Goal: Transaction & Acquisition: Purchase product/service

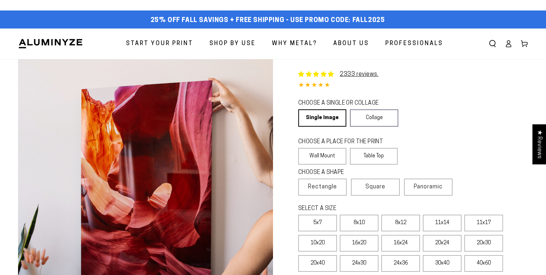
select select "**********"
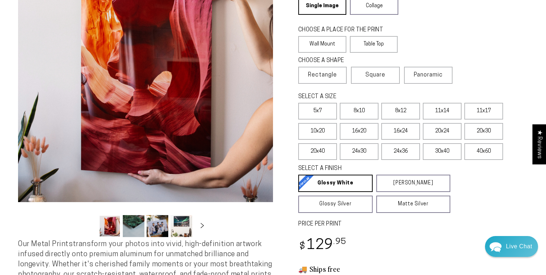
scroll to position [154, 0]
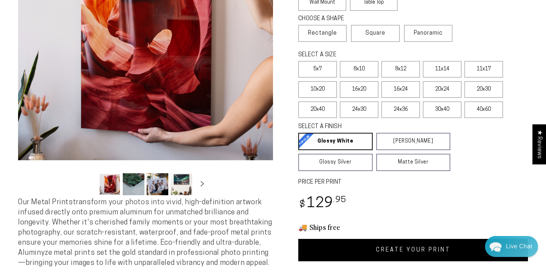
click at [327, 246] on link "CREATE YOUR PRINT" at bounding box center [413, 250] width 230 height 22
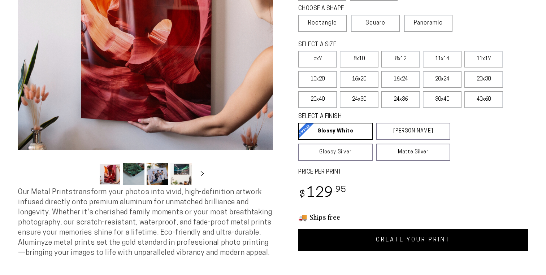
scroll to position [154, 0]
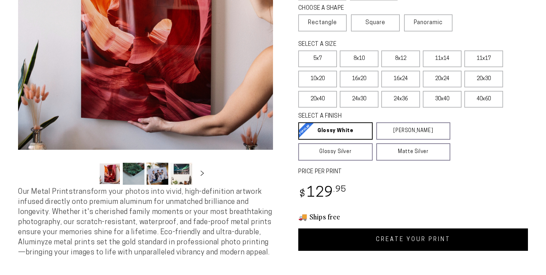
select select "**********"
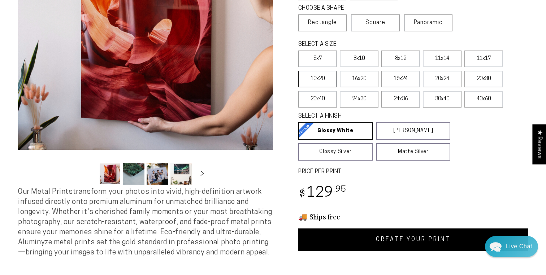
click at [323, 84] on label "10x20" at bounding box center [317, 79] width 39 height 17
click at [486, 60] on label "11x17" at bounding box center [483, 59] width 39 height 17
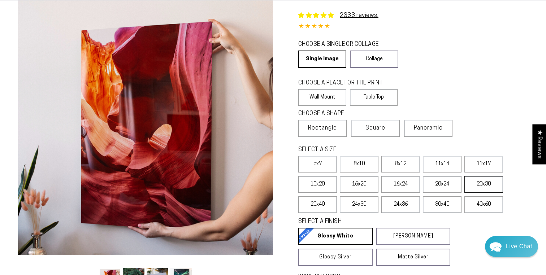
scroll to position [59, 0]
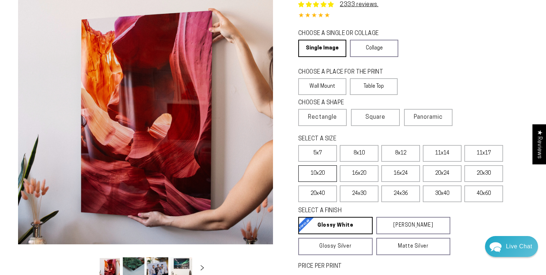
click at [320, 175] on label "10x20" at bounding box center [317, 173] width 39 height 17
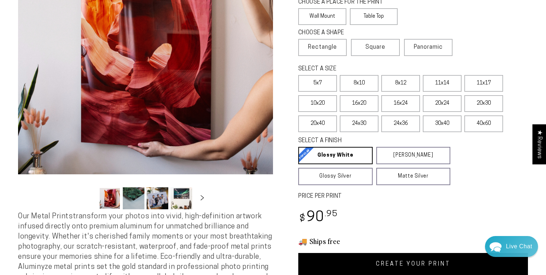
scroll to position [126, 0]
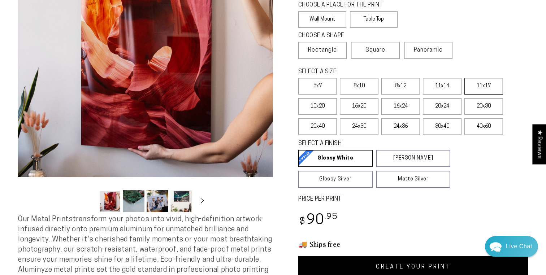
click at [492, 86] on label "11x17" at bounding box center [483, 86] width 39 height 17
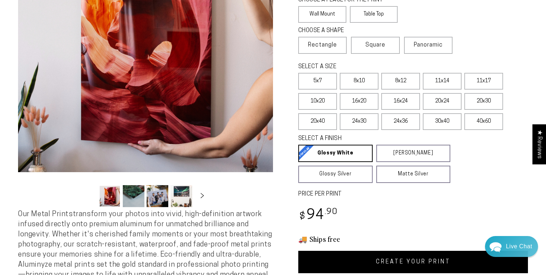
scroll to position [137, 0]
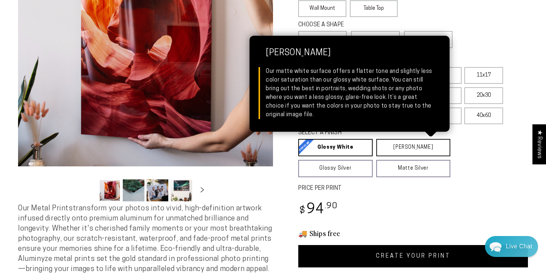
click at [417, 144] on link "Matte White Matte White Our matte white surface offers a flatter tone and sligh…" at bounding box center [413, 147] width 74 height 17
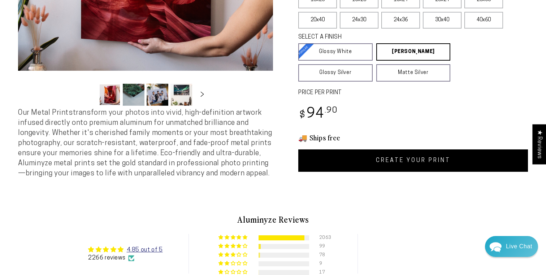
scroll to position [239, 0]
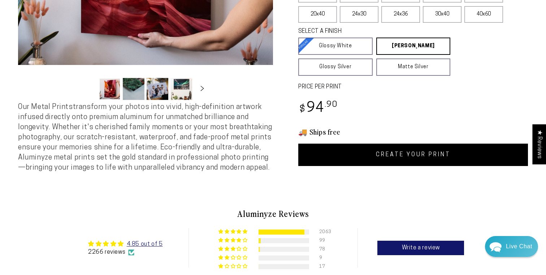
click at [406, 158] on link "CREATE YOUR PRINT" at bounding box center [413, 155] width 230 height 22
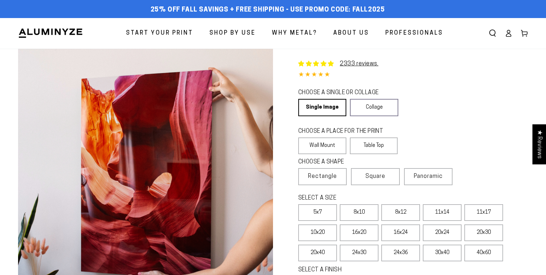
select select "**********"
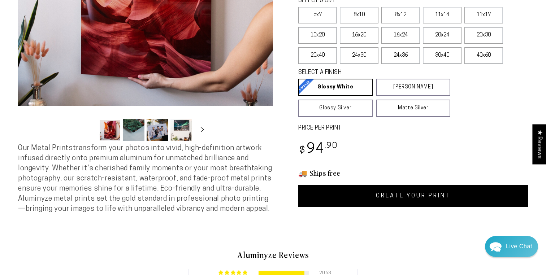
scroll to position [133, 0]
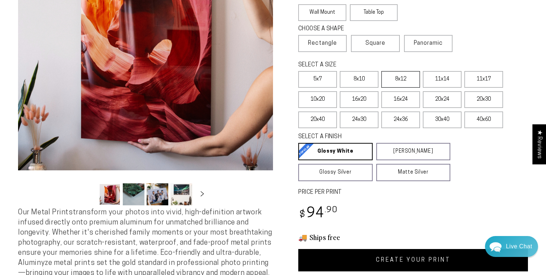
click at [391, 82] on label "8x12" at bounding box center [400, 79] width 39 height 17
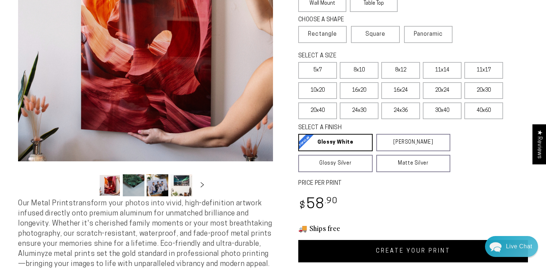
scroll to position [143, 0]
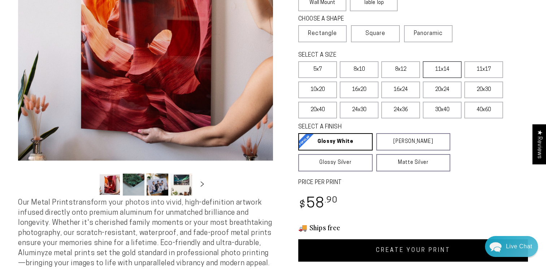
click at [438, 75] on label "11x14" at bounding box center [442, 69] width 39 height 17
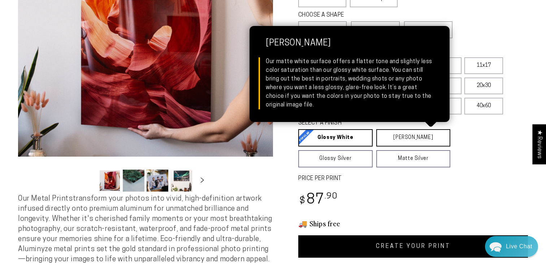
click at [399, 142] on link "Matte White Matte White Our matte white surface offers a flatter tone and sligh…" at bounding box center [413, 137] width 74 height 17
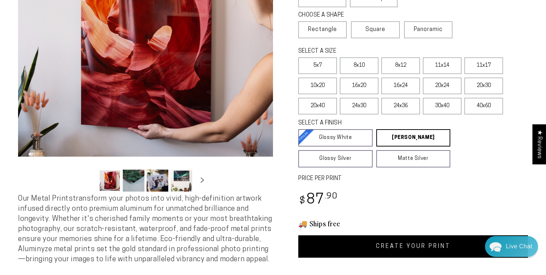
click at [390, 247] on link "CREATE YOUR PRINT" at bounding box center [413, 246] width 230 height 22
